Goal: Task Accomplishment & Management: Manage account settings

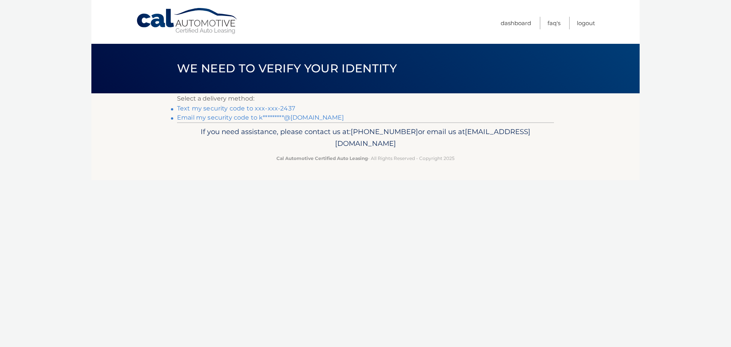
click at [278, 108] on link "Text my security code to xxx-xxx-2437" at bounding box center [236, 108] width 118 height 7
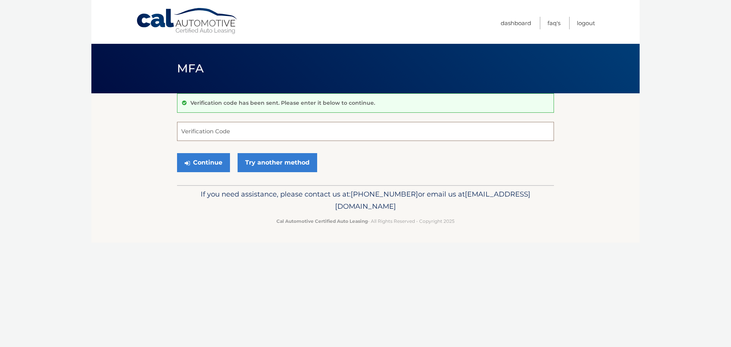
click at [225, 137] on input "Verification Code" at bounding box center [365, 131] width 377 height 19
click at [216, 136] on input "Verification Code" at bounding box center [365, 131] width 377 height 19
type input "110946"
click at [196, 164] on button "Continue" at bounding box center [203, 162] width 53 height 19
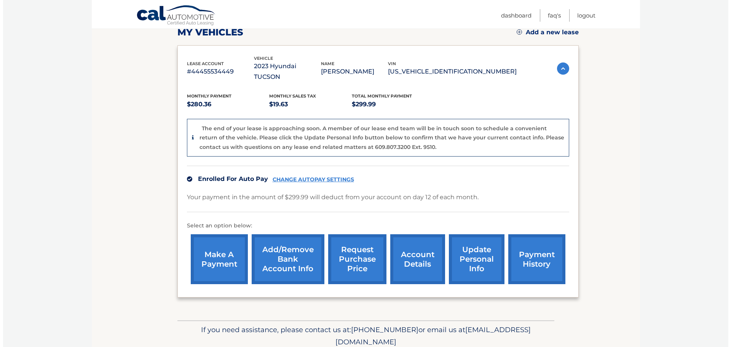
scroll to position [114, 0]
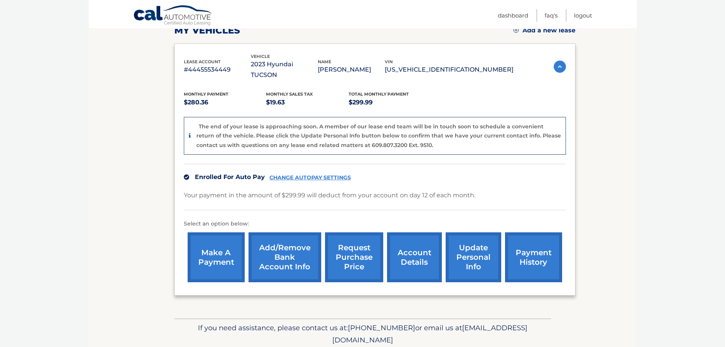
click at [360, 248] on link "request purchase price" at bounding box center [354, 257] width 58 height 50
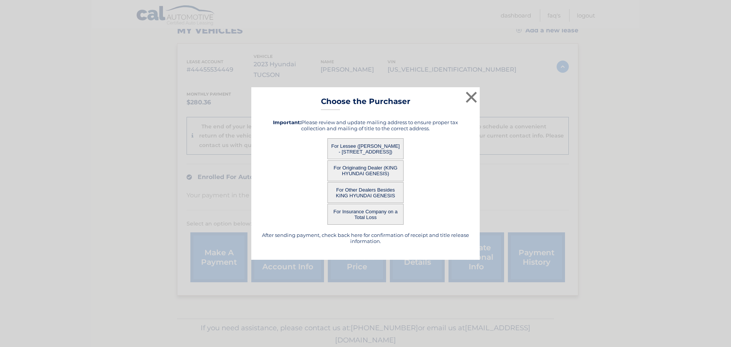
click at [355, 148] on button "For Lessee (ANDREA BRODSKY - 1900 S Ocean Blvd, Apt 5L, Pompano Beach, FL 33062)" at bounding box center [365, 148] width 76 height 21
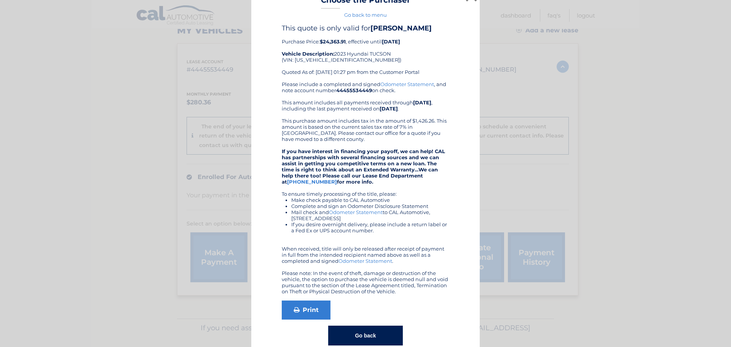
scroll to position [28, 0]
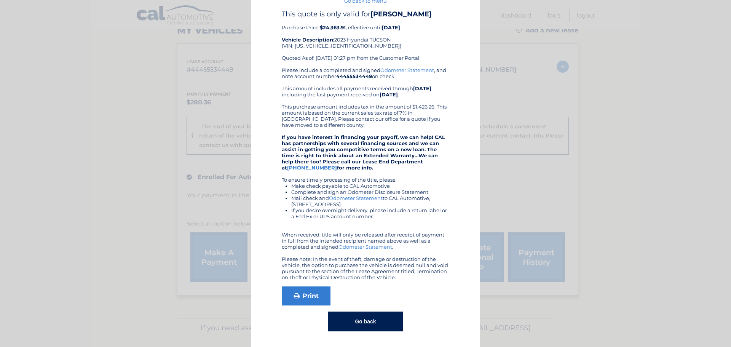
click at [366, 247] on link "Odometer Statement" at bounding box center [365, 247] width 54 height 6
click at [307, 298] on link "Print" at bounding box center [306, 295] width 49 height 19
click at [371, 322] on button "Go back" at bounding box center [365, 321] width 74 height 20
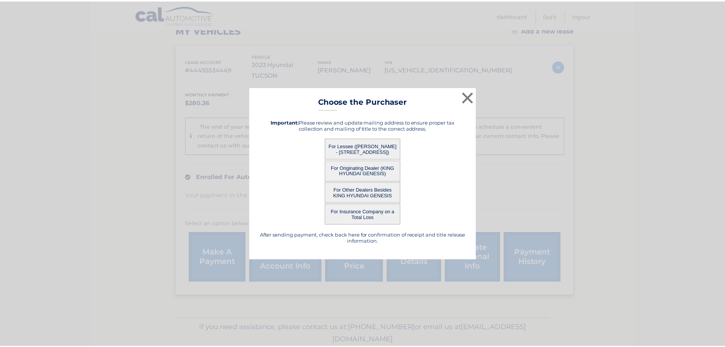
scroll to position [0, 0]
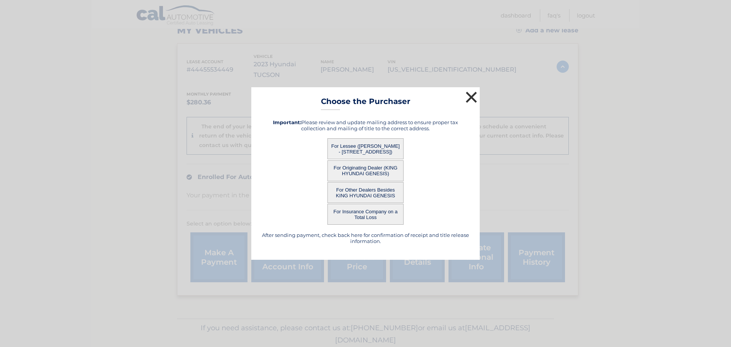
click at [472, 94] on button "×" at bounding box center [470, 96] width 15 height 15
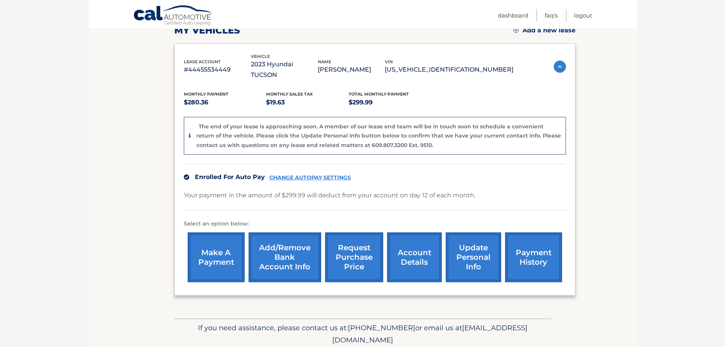
click at [535, 240] on link "payment history" at bounding box center [533, 257] width 57 height 50
click at [416, 239] on link "account details" at bounding box center [414, 257] width 55 height 50
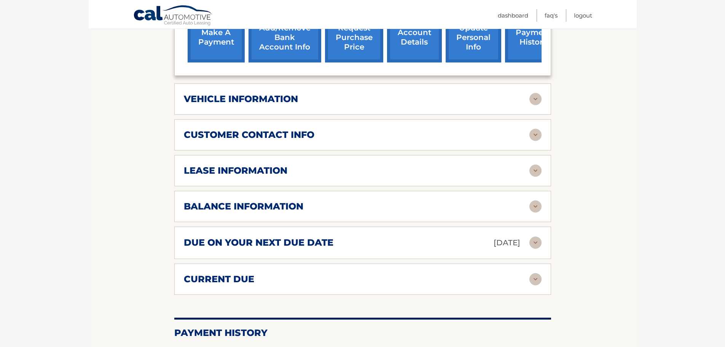
scroll to position [304, 0]
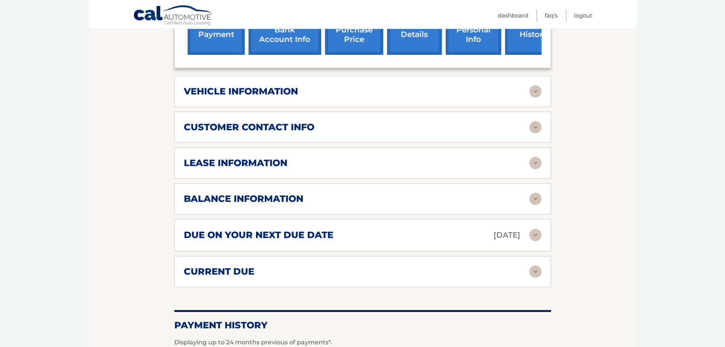
click at [534, 121] on img at bounding box center [535, 127] width 12 height 12
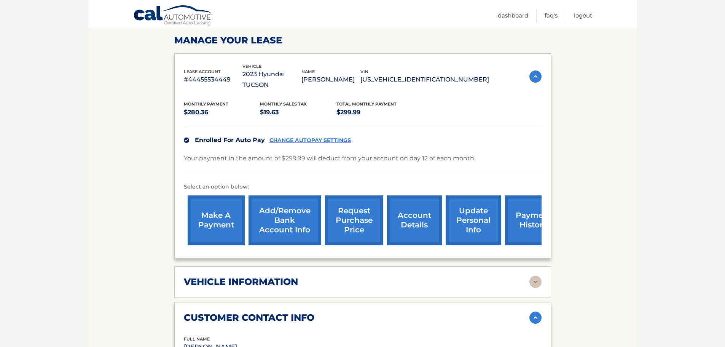
scroll to position [0, 0]
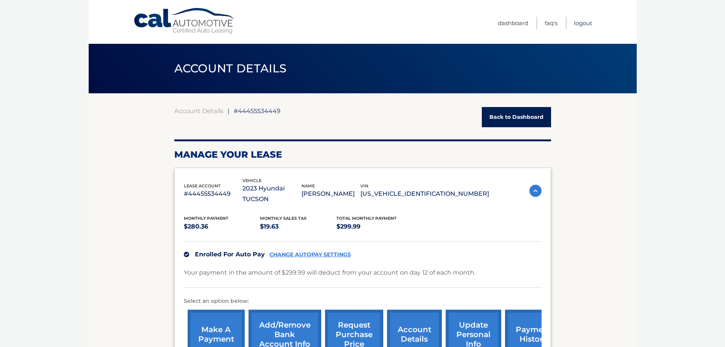
click at [583, 24] on link "Logout" at bounding box center [583, 23] width 18 height 13
